Goal: Information Seeking & Learning: Learn about a topic

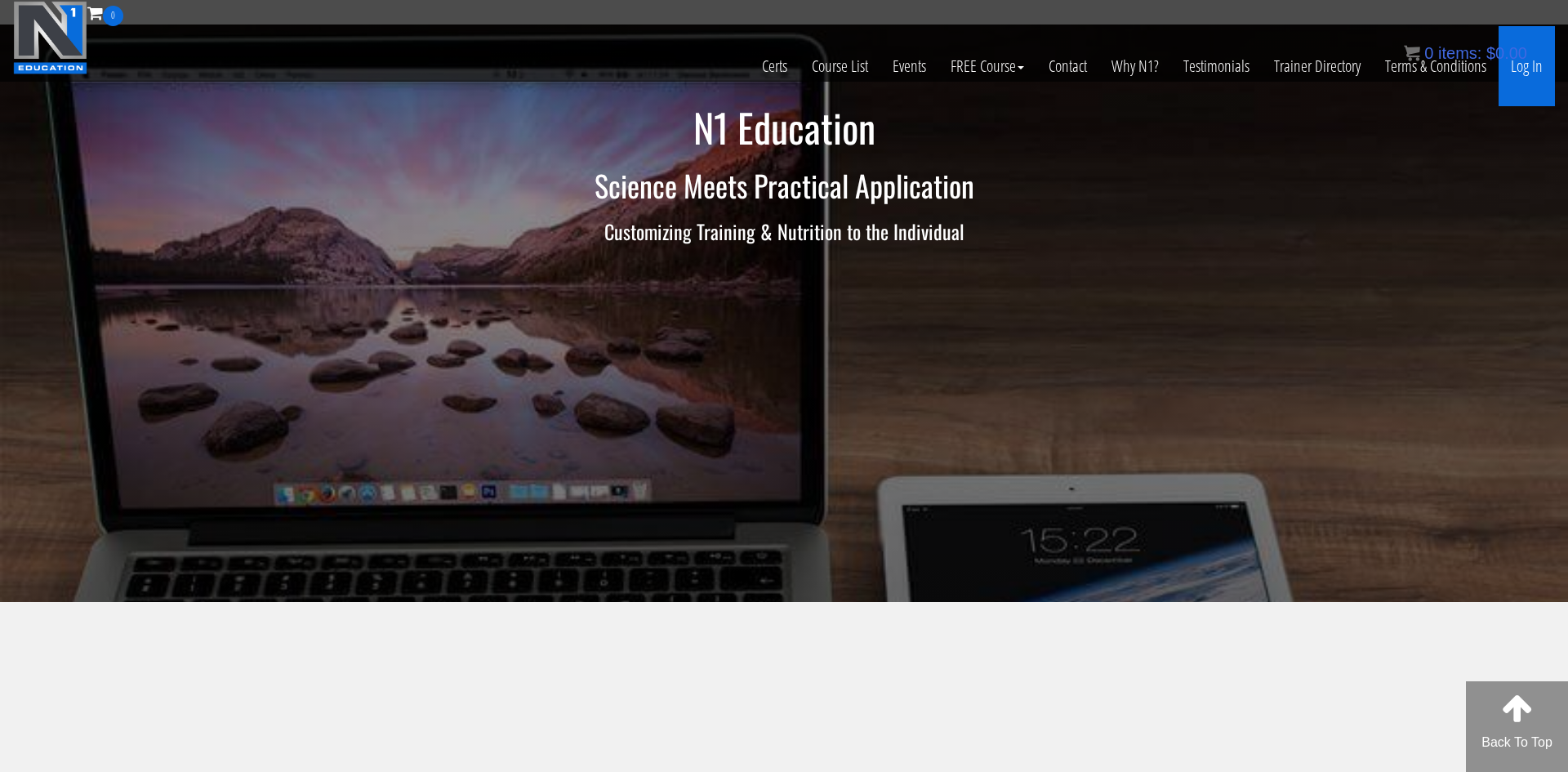
click at [1514, 68] on link "Log In" at bounding box center [1526, 66] width 56 height 80
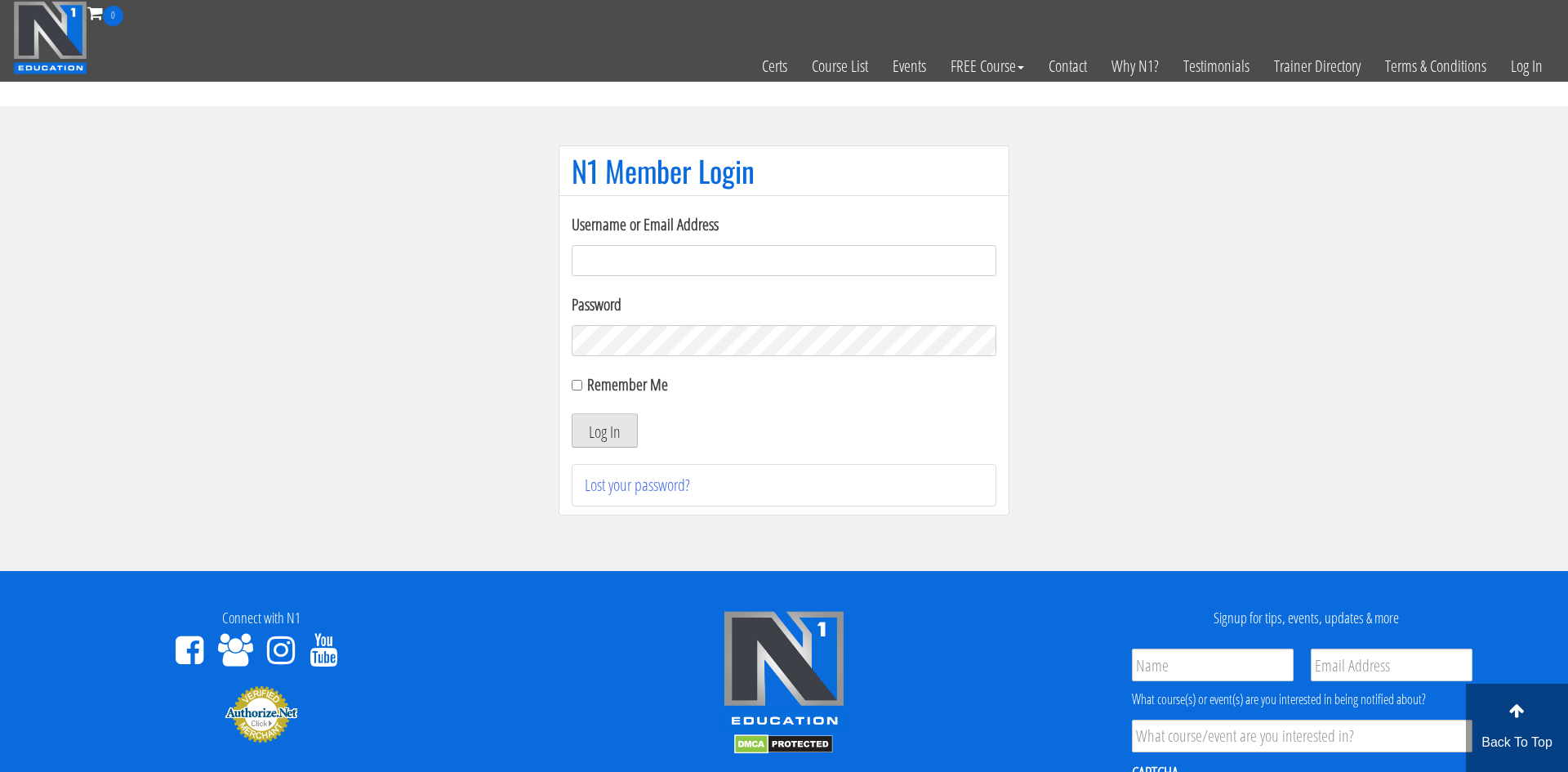
type input "adamreeder30@gmail.com"
click at [599, 426] on button "Log In" at bounding box center [604, 430] width 66 height 34
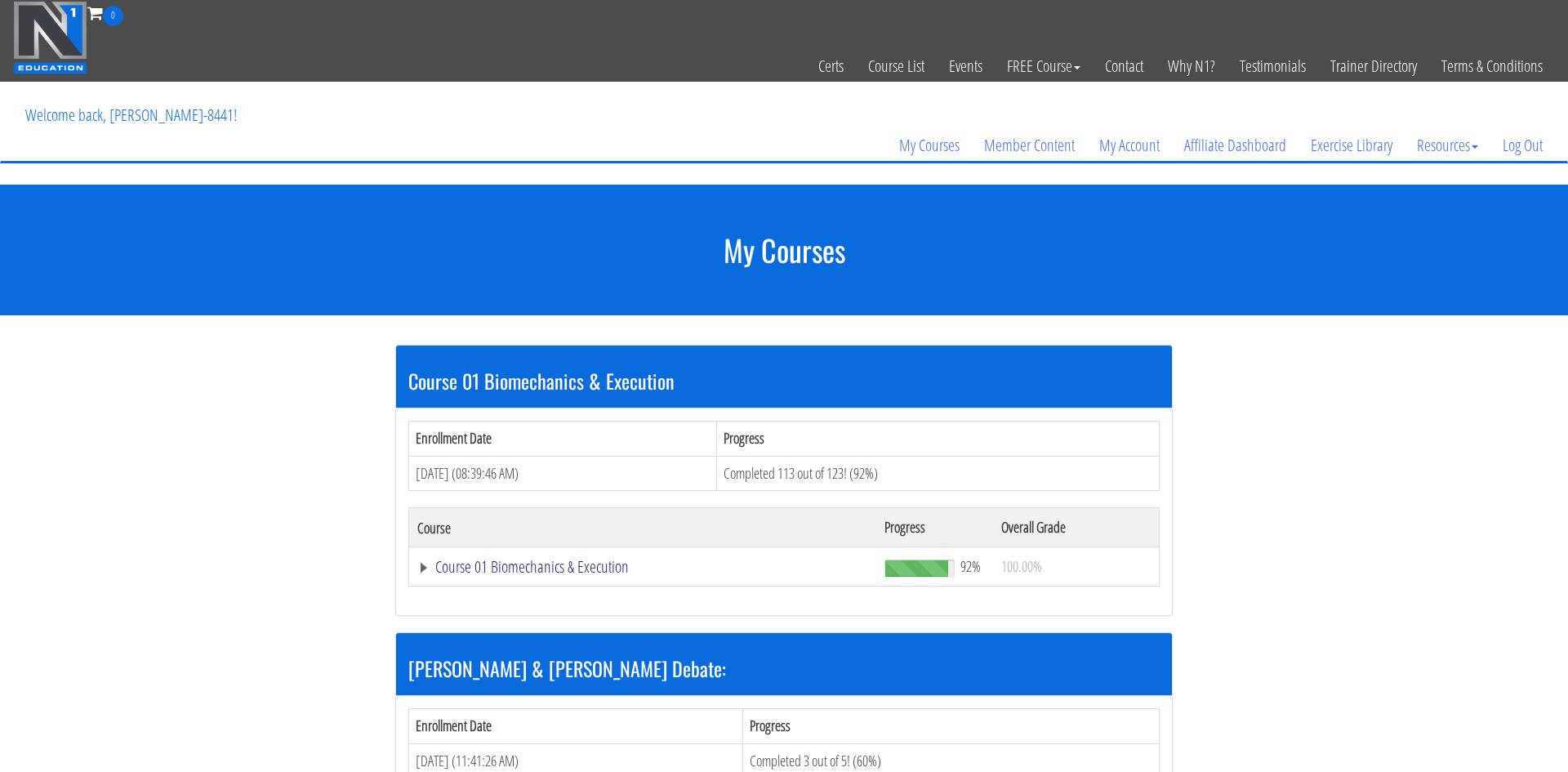
click at [581, 569] on link "Course 01 Biomechanics & Execution" at bounding box center [642, 566] width 450 height 17
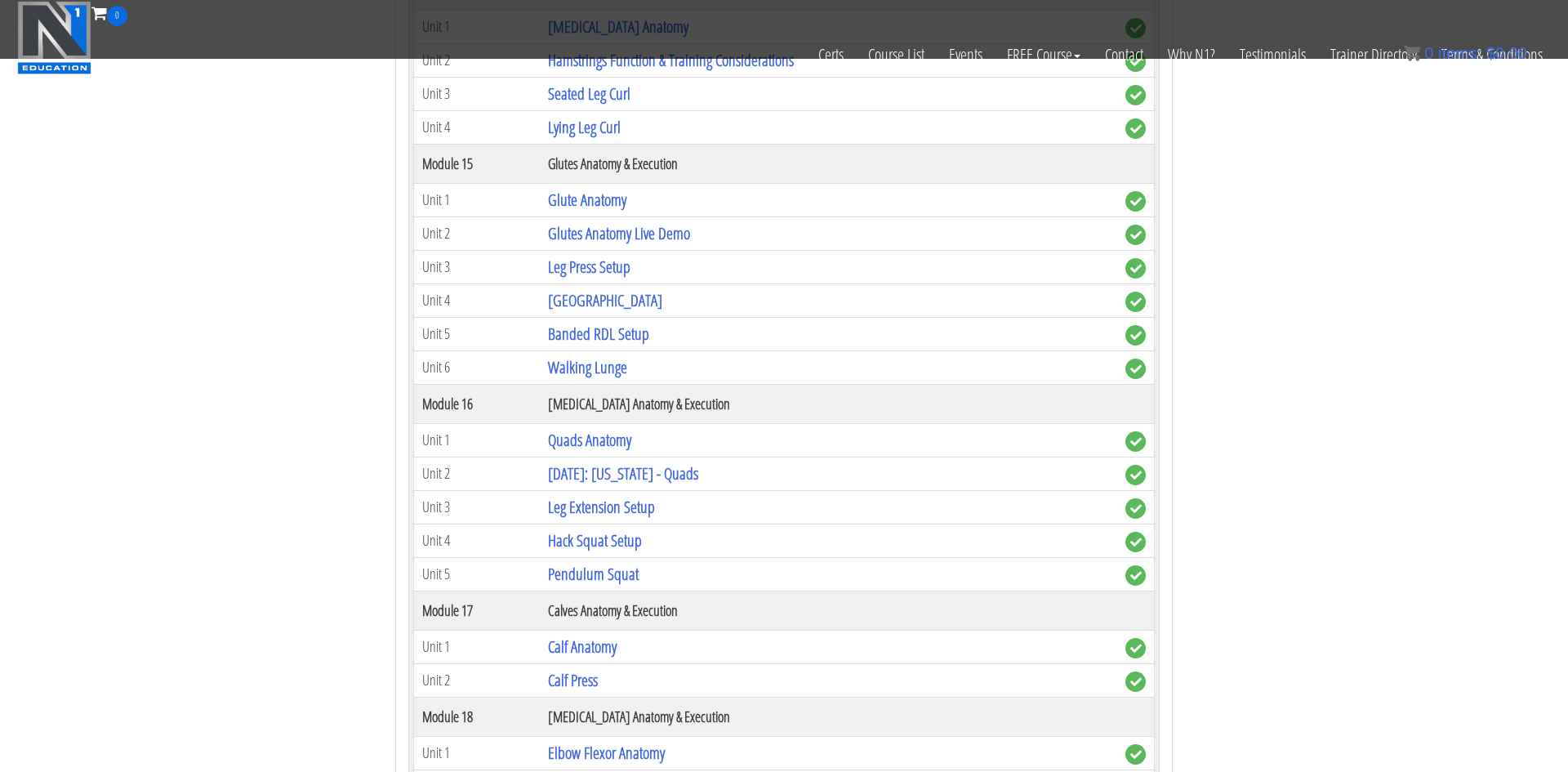
scroll to position [4066, 0]
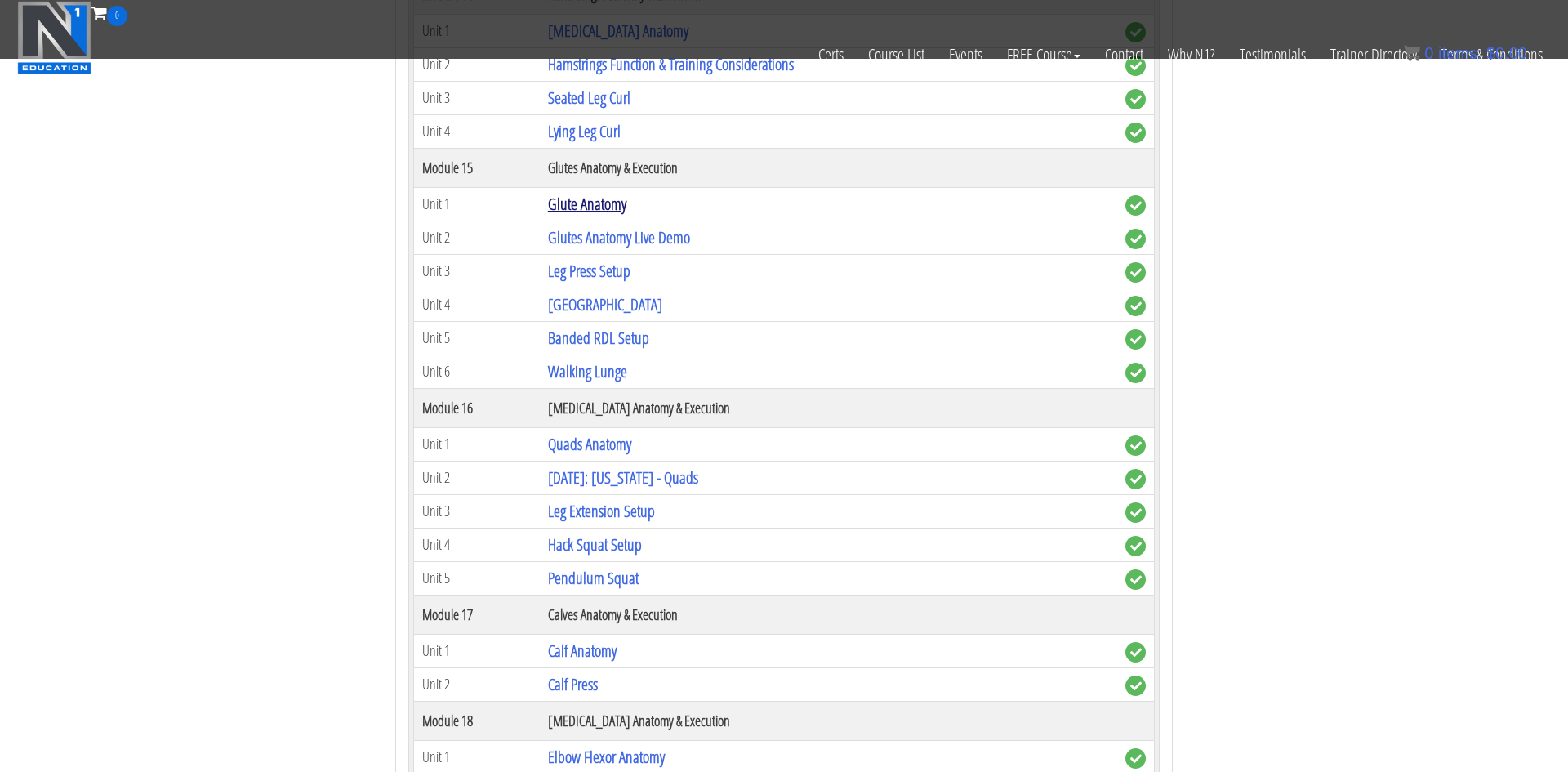
click at [579, 205] on link "Glute Anatomy" at bounding box center [586, 203] width 78 height 22
